Goal: Find specific page/section: Find specific page/section

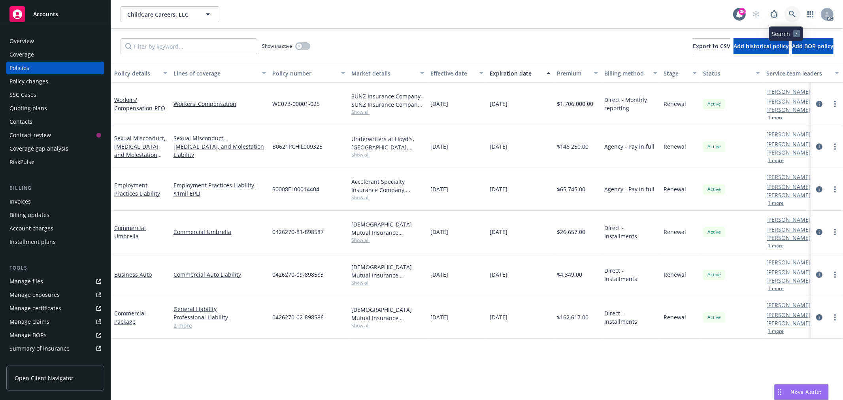
click at [785, 13] on link at bounding box center [793, 14] width 16 height 16
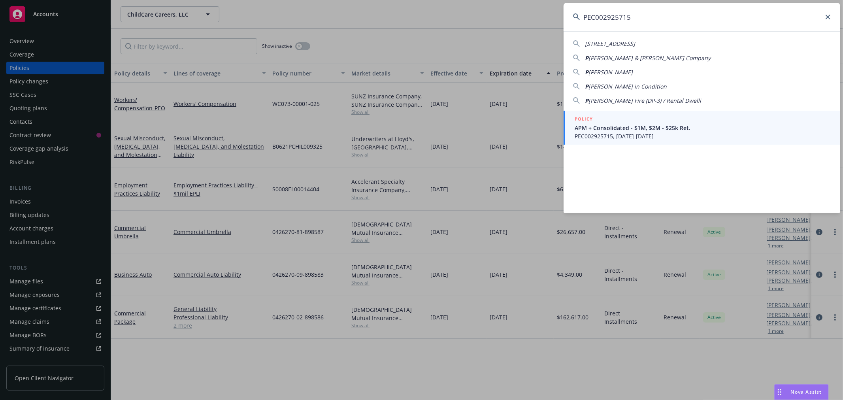
type input "PEC002925715"
click at [691, 130] on span "APM + Consolidated - $1M, $2M - $25k Ret." at bounding box center [703, 128] width 256 height 8
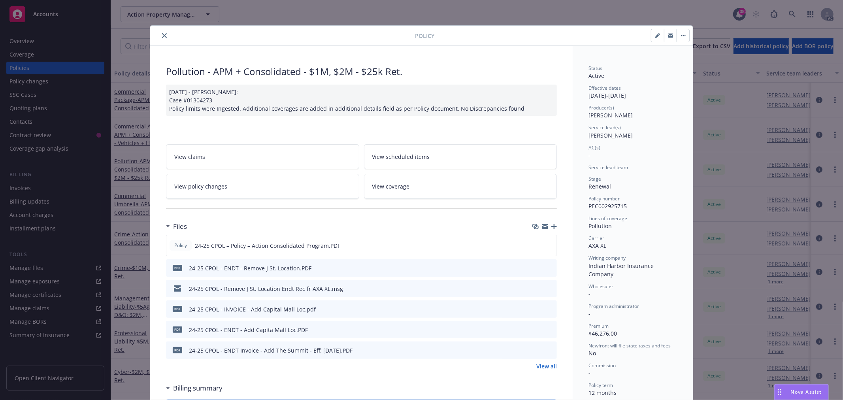
click at [163, 34] on icon "close" at bounding box center [164, 35] width 5 height 5
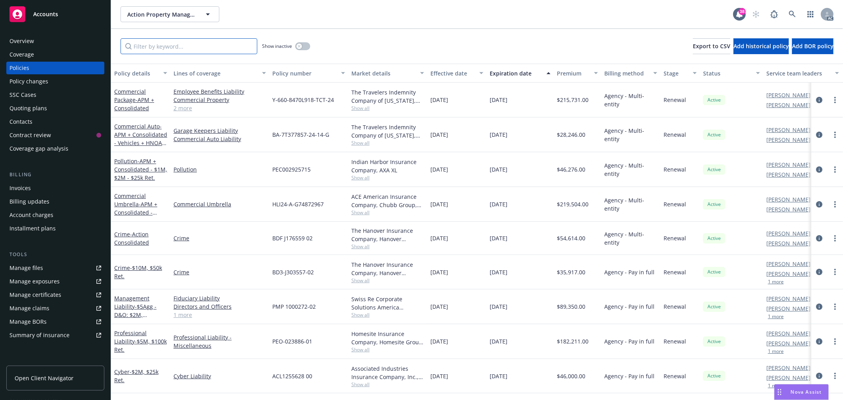
click at [161, 44] on input "Filter by keyword..." at bounding box center [189, 46] width 137 height 16
paste input "Y-660-8470L918-TCT-24"
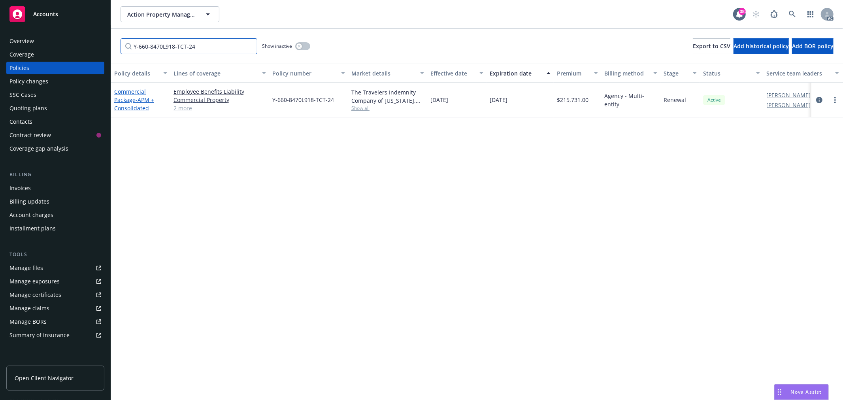
type input "Y-660-8470L918-TCT-24"
click at [128, 107] on span "- APM + Consolidated" at bounding box center [134, 104] width 40 height 16
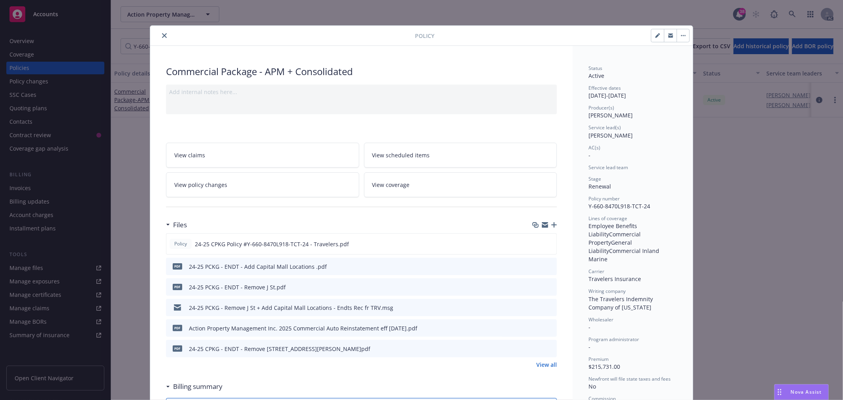
click at [162, 36] on icon "close" at bounding box center [164, 35] width 5 height 5
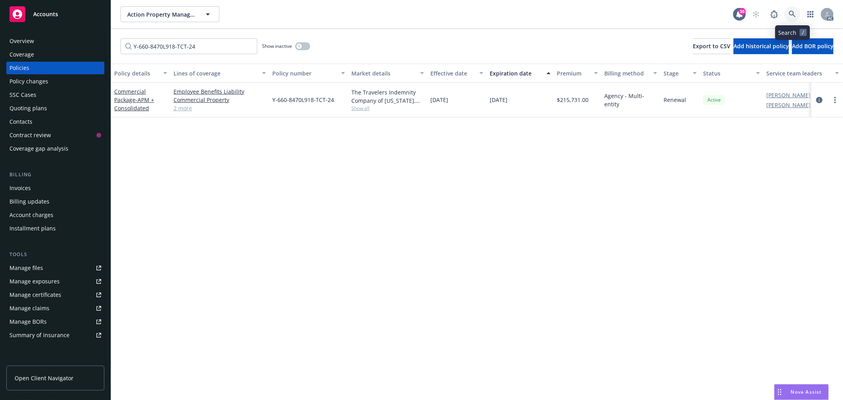
click at [795, 17] on icon at bounding box center [792, 14] width 7 height 7
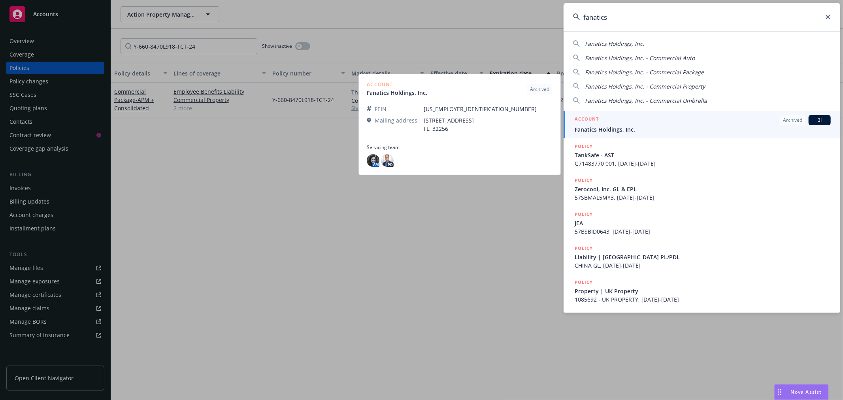
type input "fanatics"
click at [638, 125] on span "Fanatics Holdings, Inc." at bounding box center [703, 129] width 256 height 8
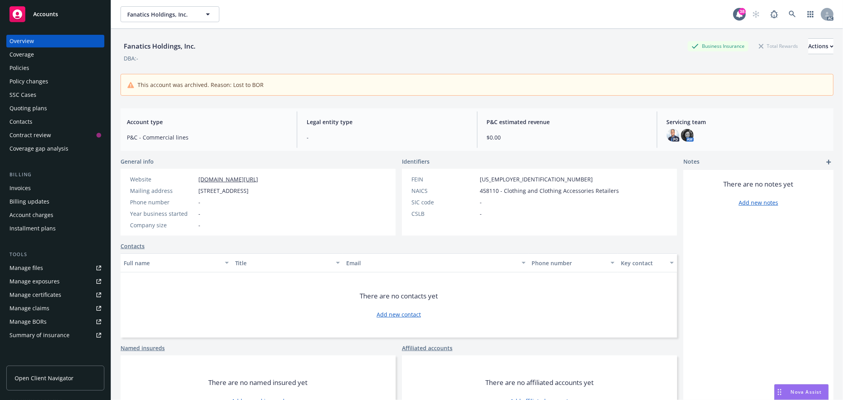
click at [30, 68] on div "Policies" at bounding box center [55, 68] width 92 height 13
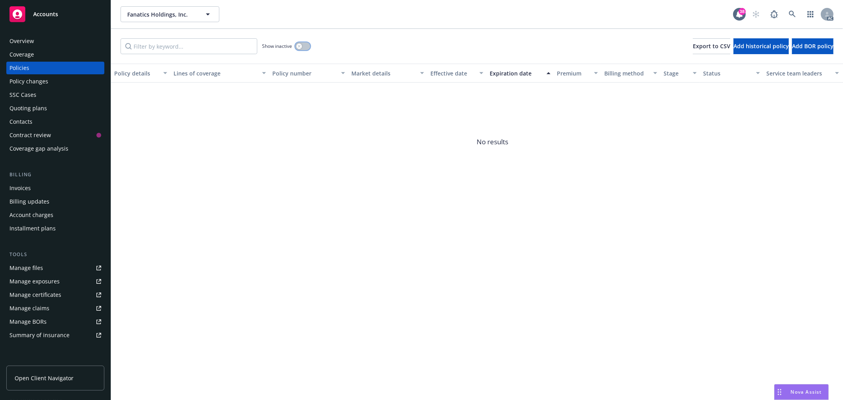
click at [302, 45] on button "button" at bounding box center [302, 46] width 15 height 8
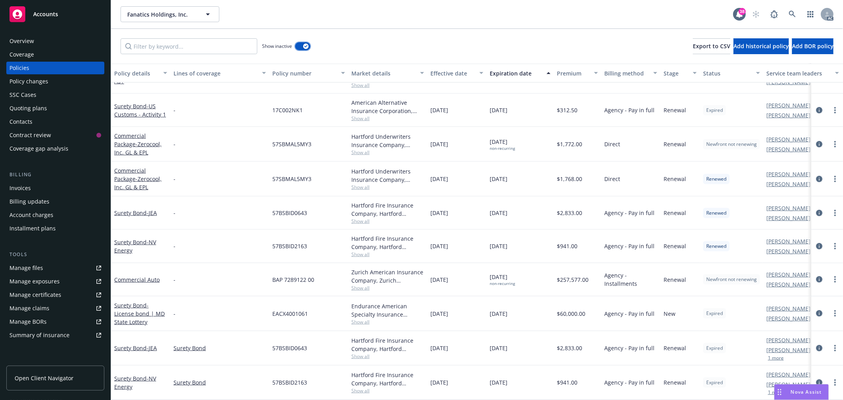
scroll to position [3286, 0]
click at [795, 16] on icon at bounding box center [792, 14] width 7 height 7
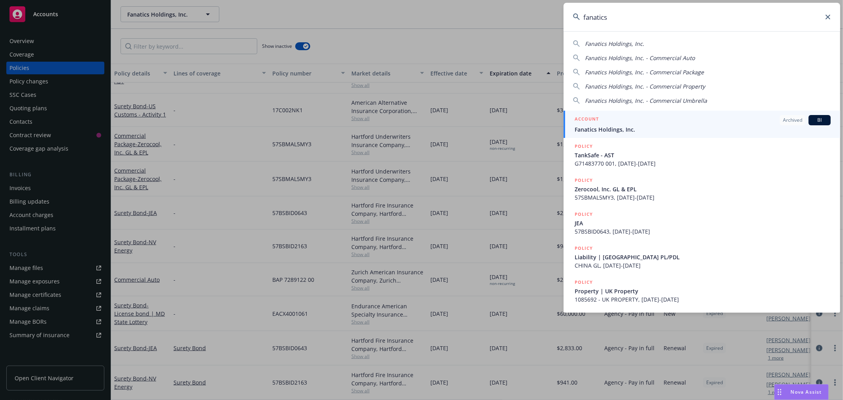
drag, startPoint x: 644, startPoint y: 25, endPoint x: 548, endPoint y: 25, distance: 95.7
click at [548, 25] on div "fanatics Fanatics Holdings, Inc. Fanatics Holdings, Inc. - Commercial Auto Fana…" at bounding box center [421, 200] width 843 height 400
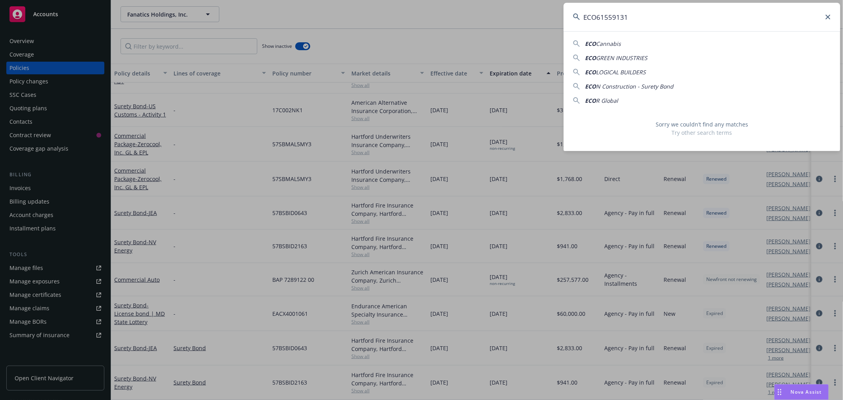
click at [594, 18] on input "ECO61559131" at bounding box center [702, 17] width 277 height 28
type input "EC061559131"
click at [829, 17] on icon at bounding box center [828, 17] width 5 height 5
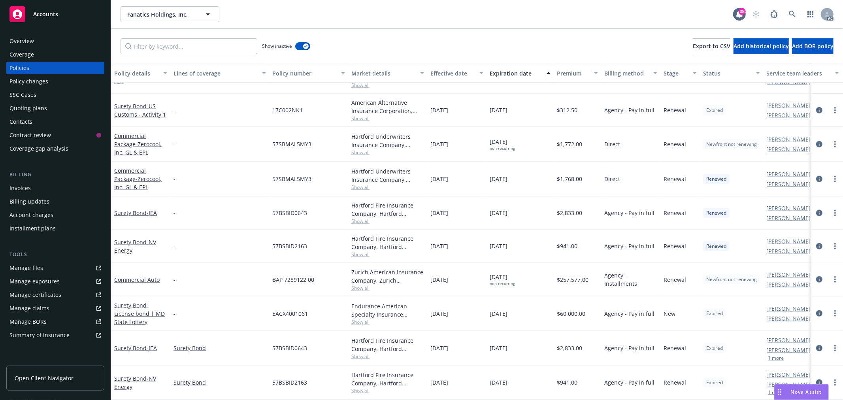
click at [38, 79] on div "Policy changes" at bounding box center [28, 81] width 39 height 13
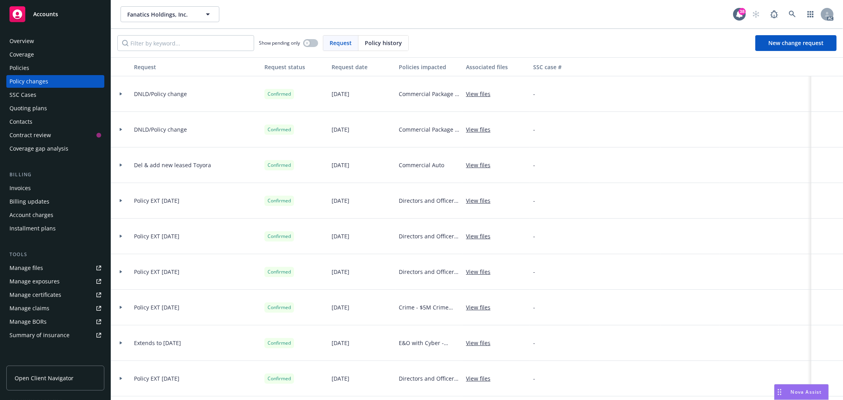
click at [38, 43] on div "Overview" at bounding box center [55, 41] width 92 height 13
